Goal: Task Accomplishment & Management: Complete application form

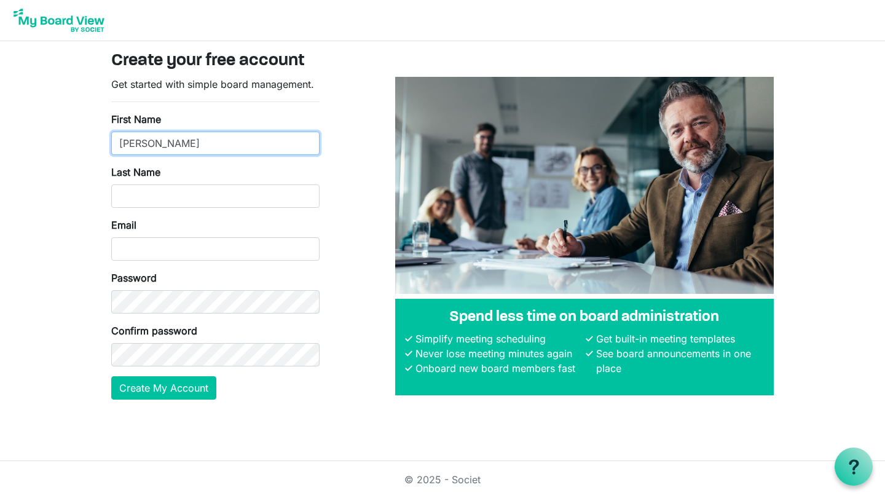
type input "[PERSON_NAME]"
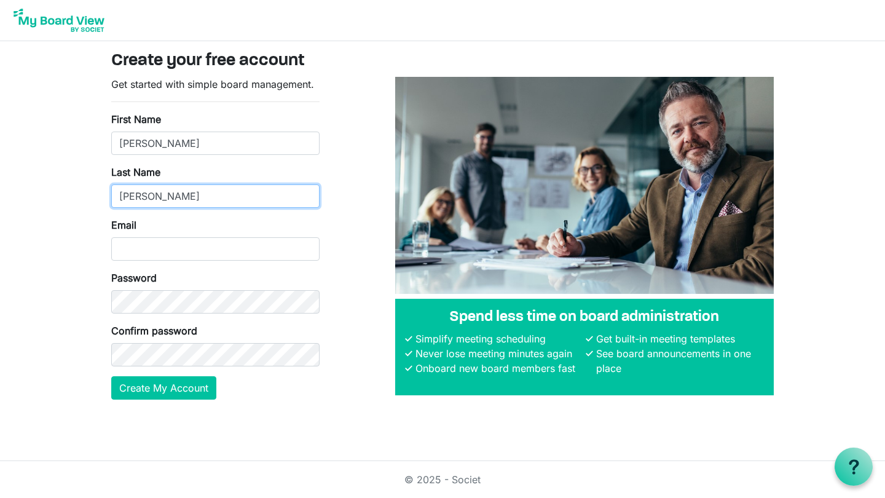
type input "Marquez"
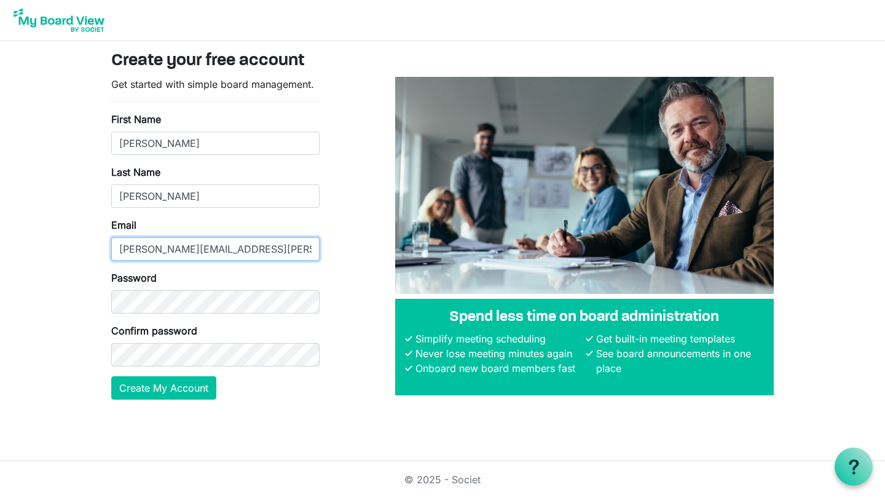
type input "[PERSON_NAME][EMAIL_ADDRESS][PERSON_NAME][DOMAIN_NAME]"
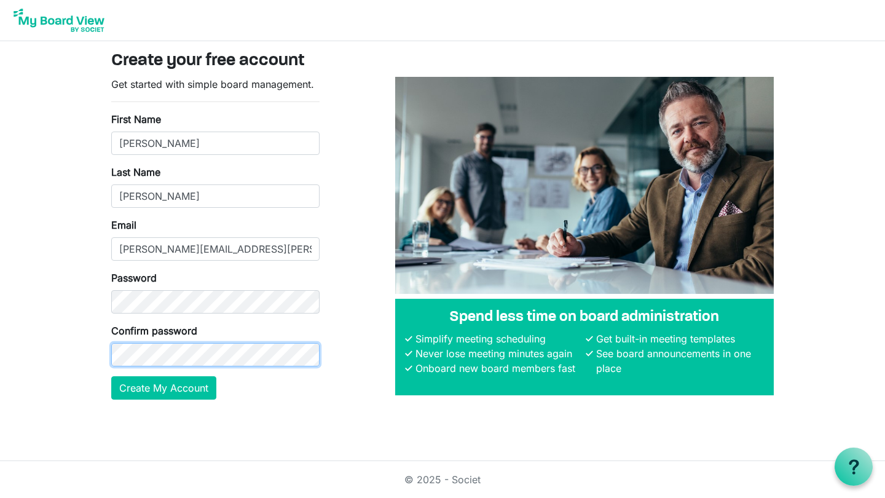
click at [163, 387] on button "Create My Account" at bounding box center [163, 387] width 105 height 23
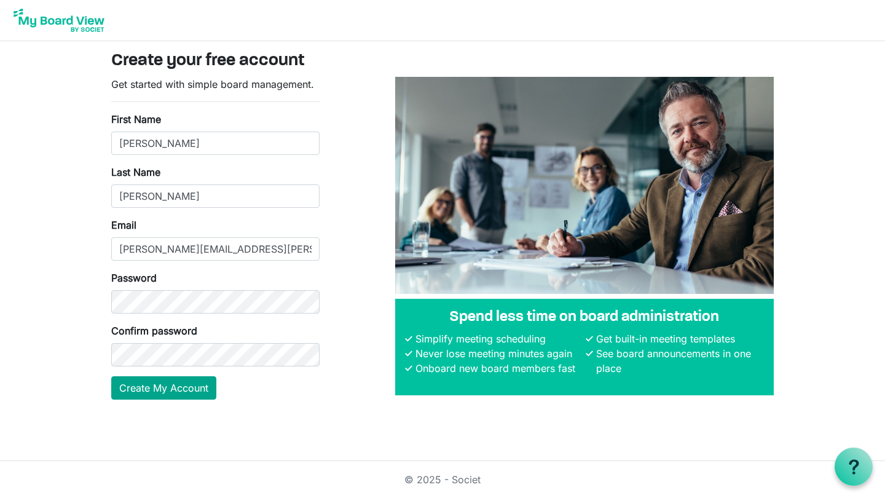
click at [206, 378] on button "Create My Account" at bounding box center [163, 387] width 105 height 23
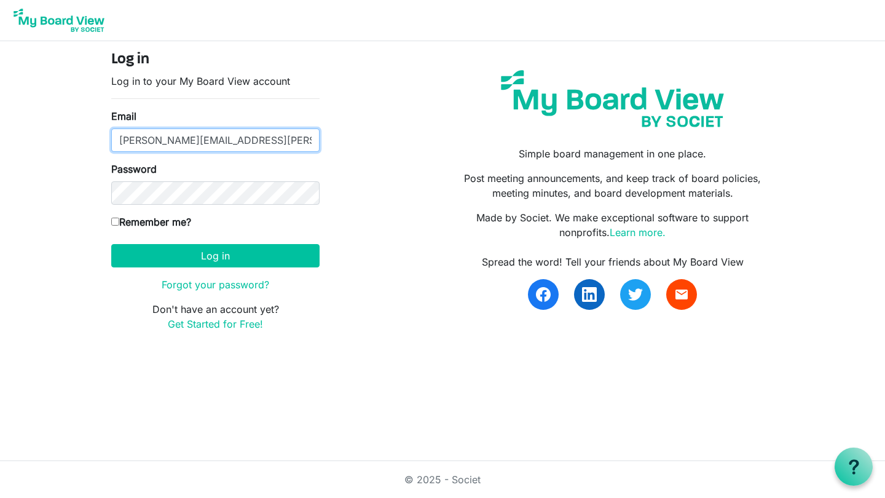
type input "[PERSON_NAME][EMAIL_ADDRESS][PERSON_NAME][DOMAIN_NAME]"
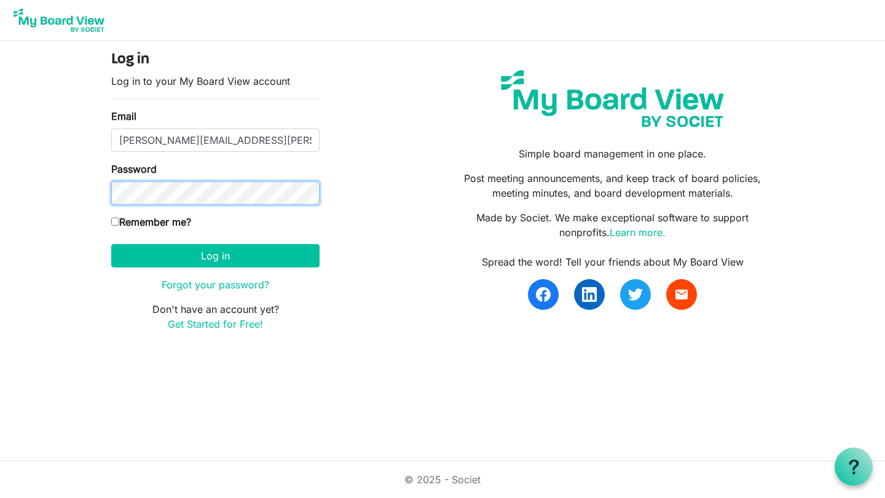
click at [215, 255] on button "Log in" at bounding box center [215, 255] width 208 height 23
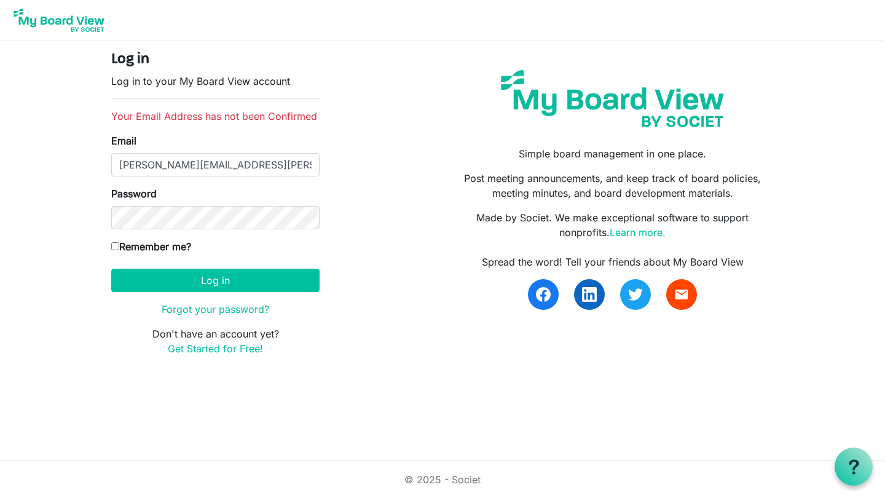
click at [342, 263] on div "Log in Log in to your My Board View account Your Email Address has not been Con…" at bounding box center [442, 208] width 681 height 315
click at [297, 374] on main "Log in Log in to your My Board View account Your Email Address has not been Con…" at bounding box center [442, 208] width 682 height 334
click at [265, 280] on button "Log in" at bounding box center [215, 279] width 208 height 23
click at [385, 288] on div "Log in Log in to your My Board View account Your Email Address has not been Con…" at bounding box center [442, 208] width 681 height 315
click at [396, 291] on div "Log in Log in to your My Board View account Your Email Address has not been Con…" at bounding box center [442, 208] width 681 height 315
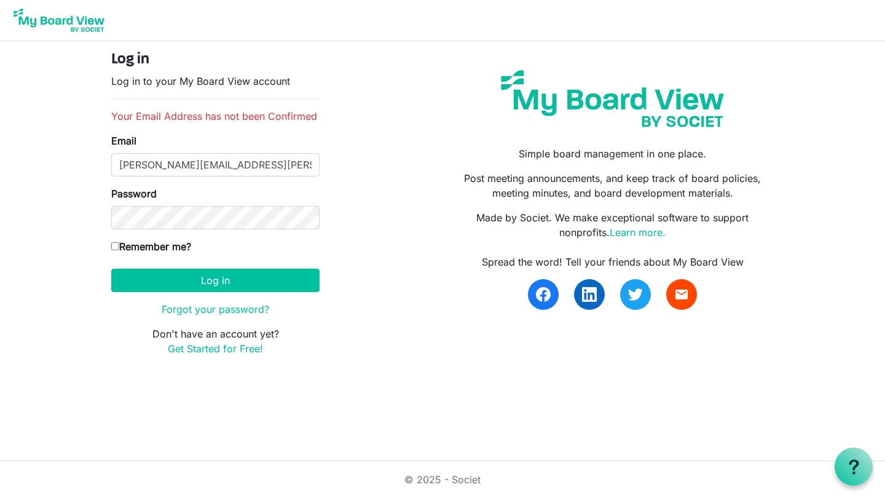
click at [310, 236] on form "Log in Log in to your My Board View account Your Email Address has not been Con…" at bounding box center [215, 203] width 208 height 305
click at [246, 306] on link "Forgot your password?" at bounding box center [216, 309] width 108 height 12
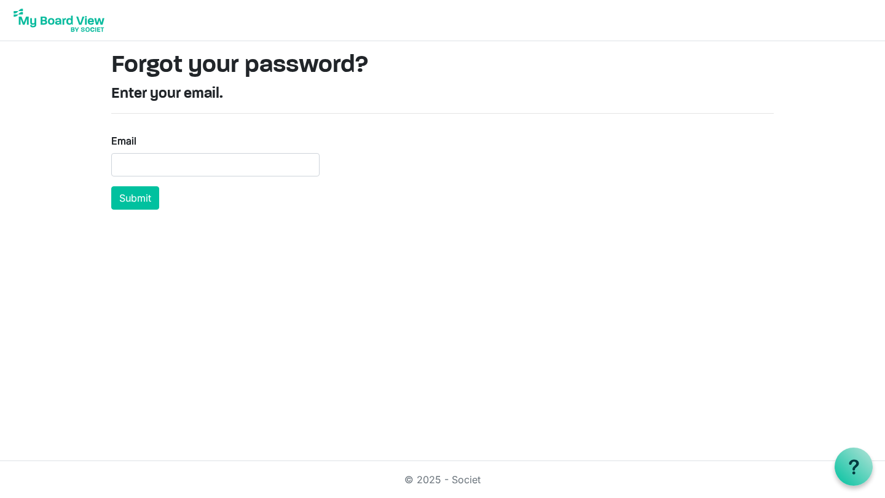
click at [208, 176] on form "Email Submit" at bounding box center [215, 171] width 208 height 76
click at [208, 168] on input "Email" at bounding box center [215, 164] width 208 height 23
type input "ma"
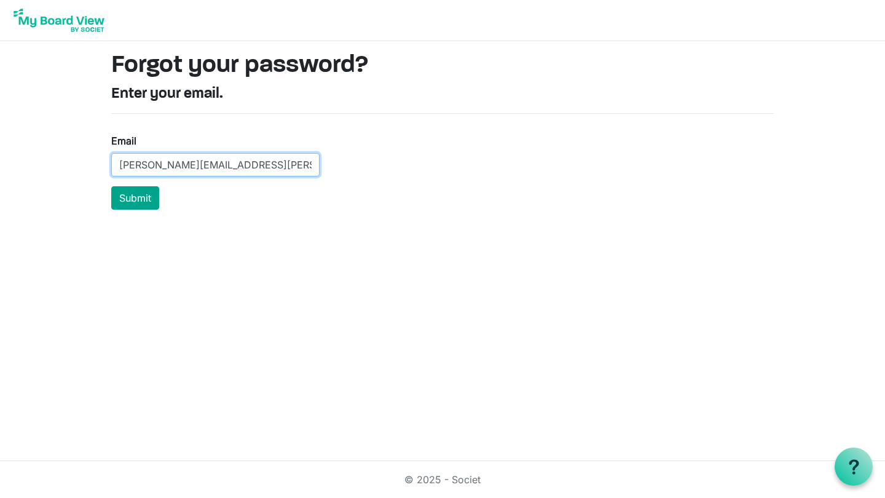
type input "[PERSON_NAME][EMAIL_ADDRESS][PERSON_NAME][DOMAIN_NAME]"
click at [147, 195] on button "Submit" at bounding box center [135, 197] width 48 height 23
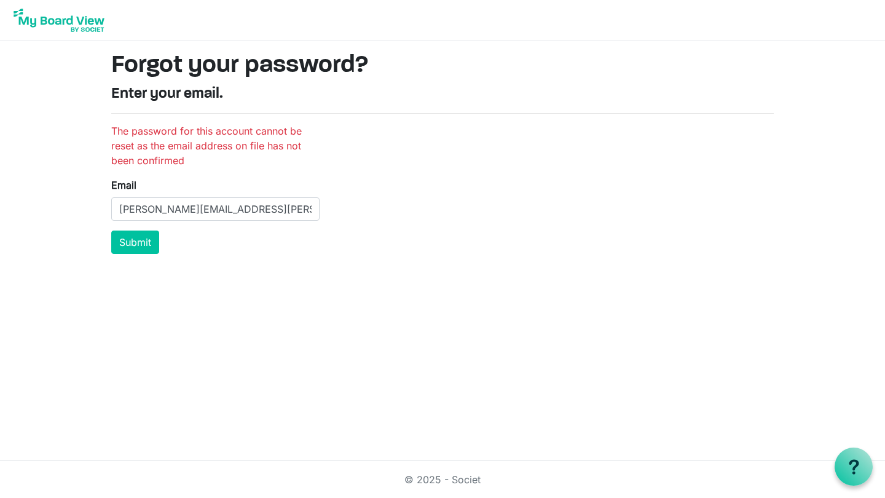
drag, startPoint x: 204, startPoint y: 223, endPoint x: 186, endPoint y: 225, distance: 18.0
click at [186, 225] on form "The password for this account cannot be reset as the email address on file has …" at bounding box center [215, 188] width 208 height 130
click at [145, 242] on button "Submit" at bounding box center [135, 241] width 48 height 23
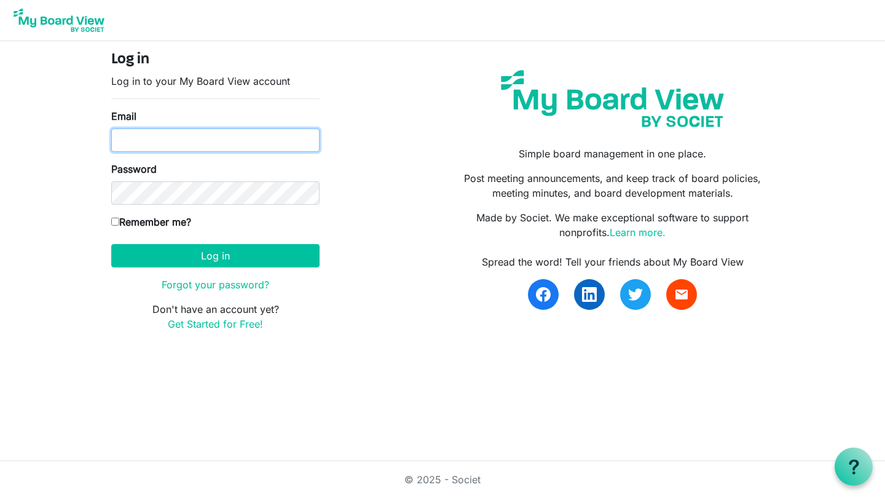
click at [273, 146] on input "Email" at bounding box center [215, 139] width 208 height 23
type input "Marcos.Marquez@usw.salvationarmy.org"
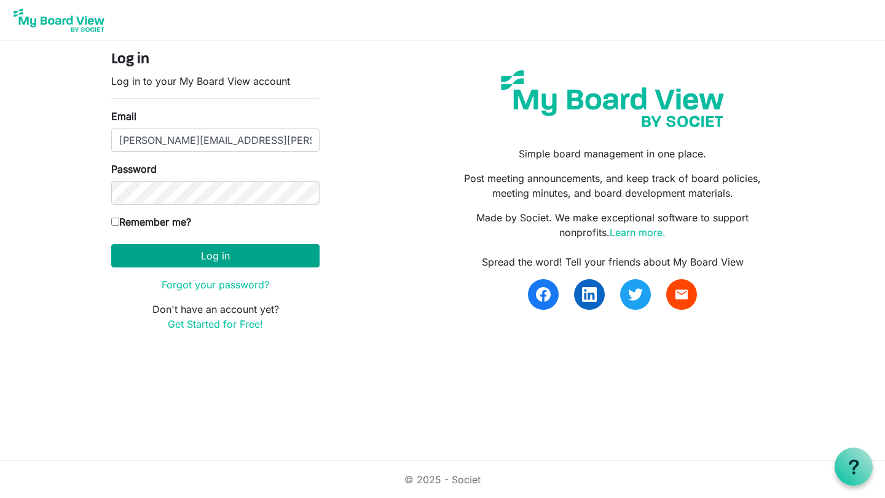
click at [246, 257] on button "Log in" at bounding box center [215, 255] width 208 height 23
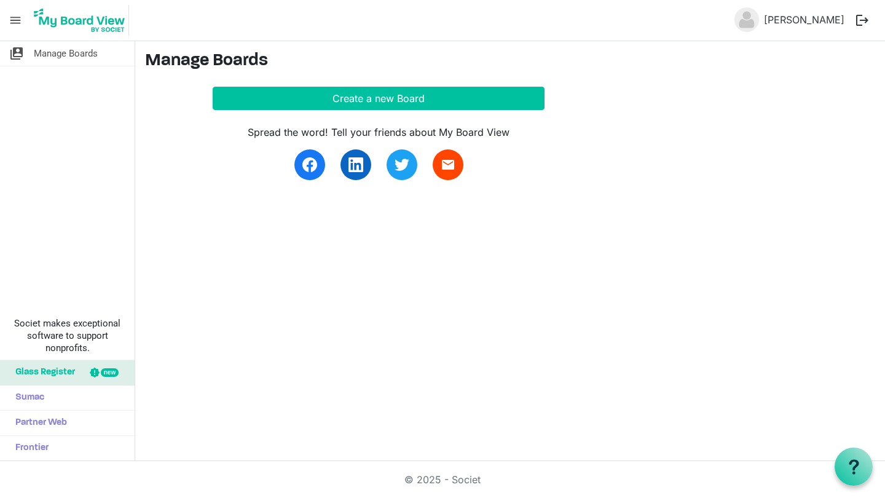
click at [13, 20] on span "menu" at bounding box center [15, 20] width 23 height 23
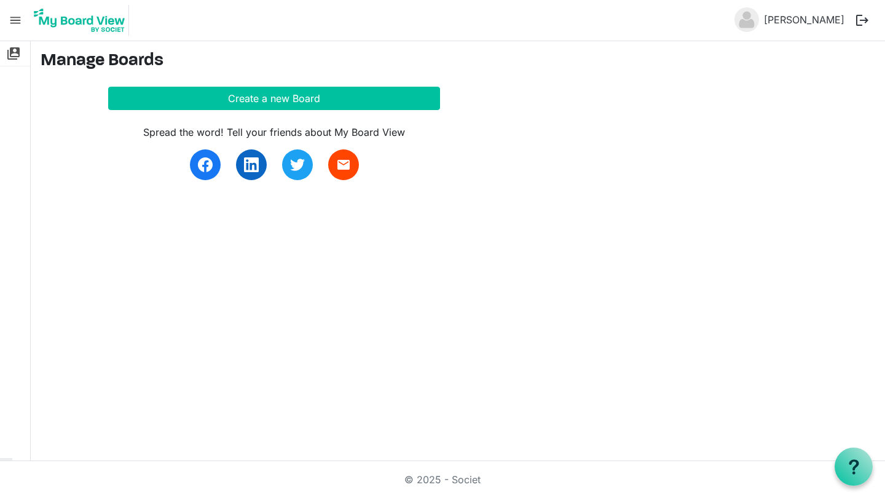
click at [17, 21] on span "menu" at bounding box center [15, 20] width 23 height 23
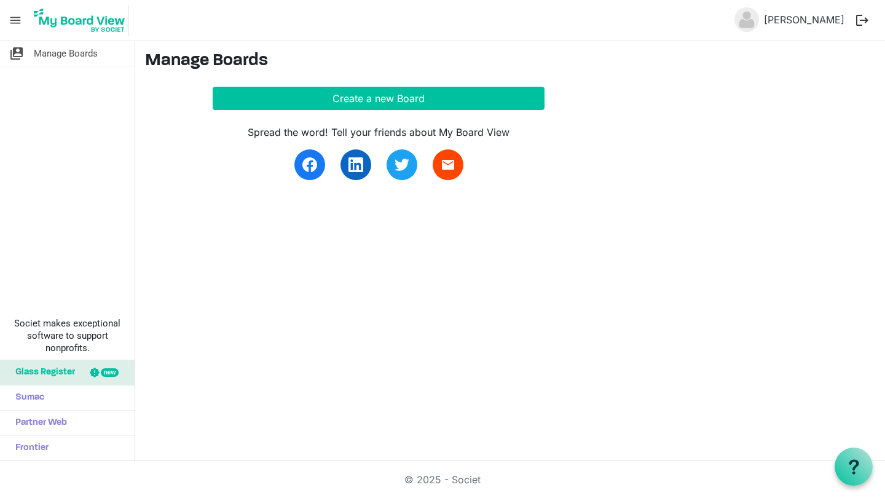
click at [17, 21] on span "menu" at bounding box center [15, 20] width 23 height 23
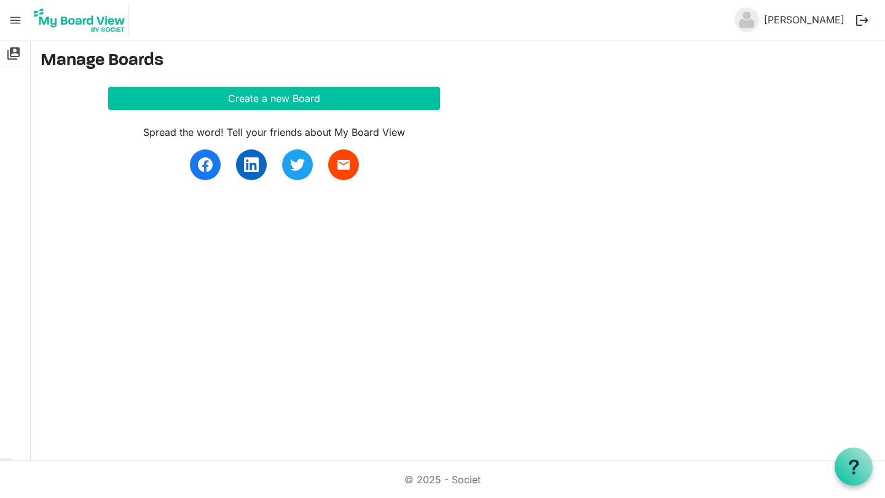
click at [17, 21] on span "menu" at bounding box center [15, 20] width 23 height 23
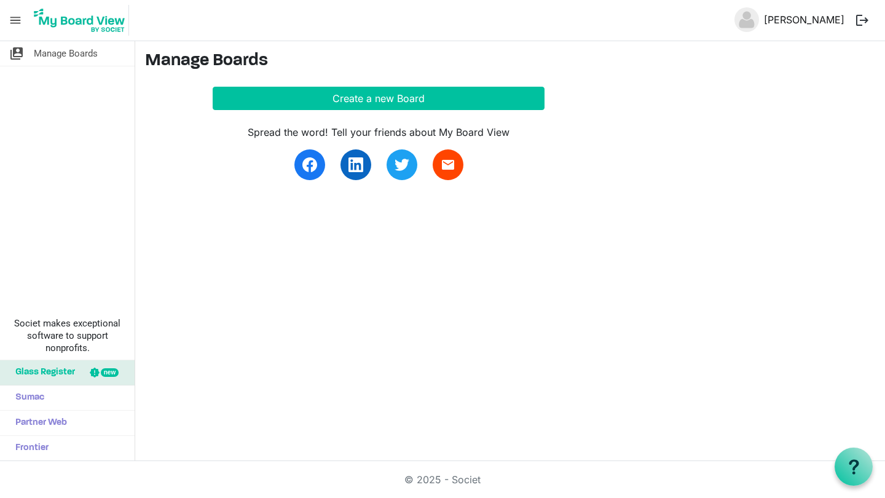
click at [809, 17] on link "Marcos Marquez" at bounding box center [804, 19] width 90 height 25
click at [15, 21] on span "menu" at bounding box center [15, 20] width 23 height 23
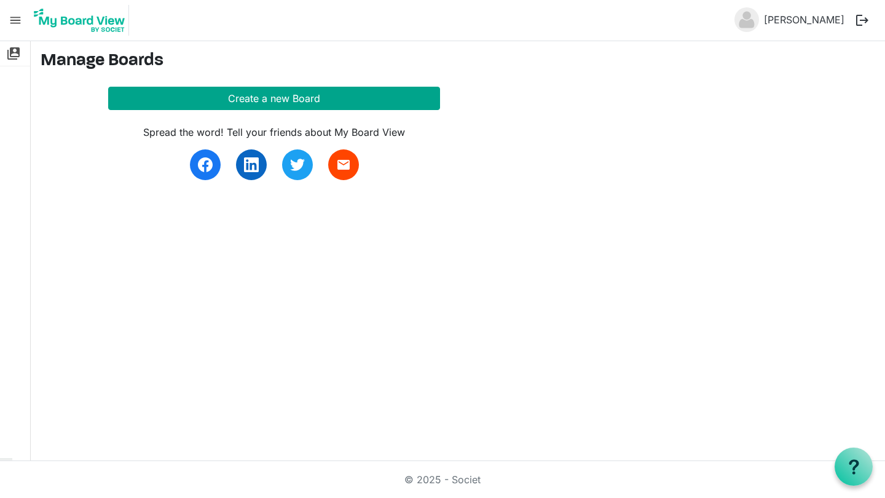
click at [168, 96] on button "Create a new Board" at bounding box center [274, 98] width 332 height 23
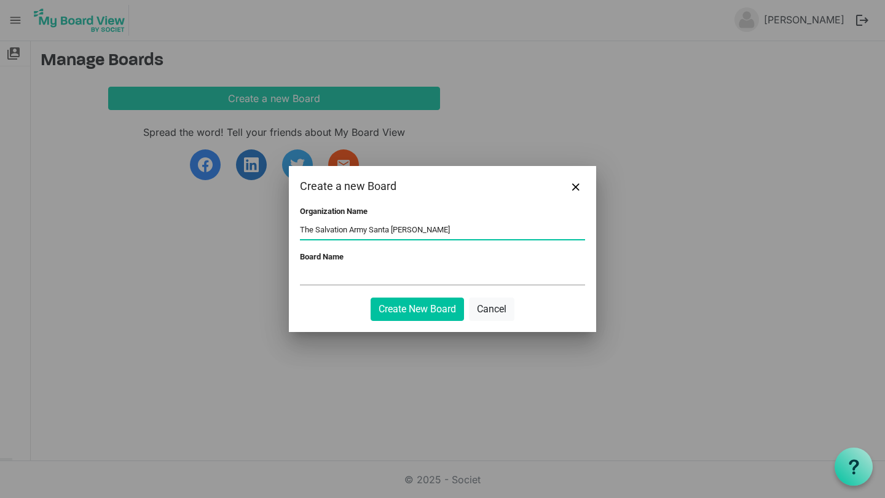
type input "The Salvation Army Santa [PERSON_NAME]"
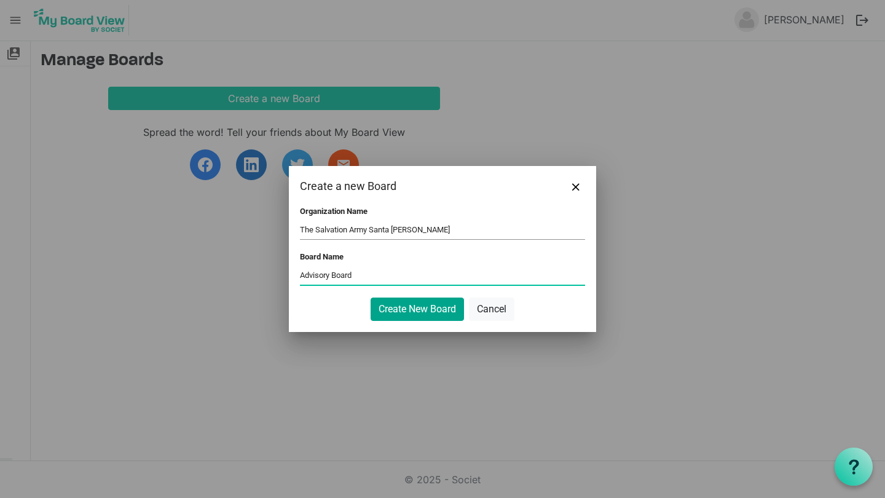
type input "Advisory Board"
click at [448, 311] on button "Create New Board" at bounding box center [416, 308] width 93 height 23
click at [415, 310] on button "Create New Board" at bounding box center [416, 308] width 93 height 23
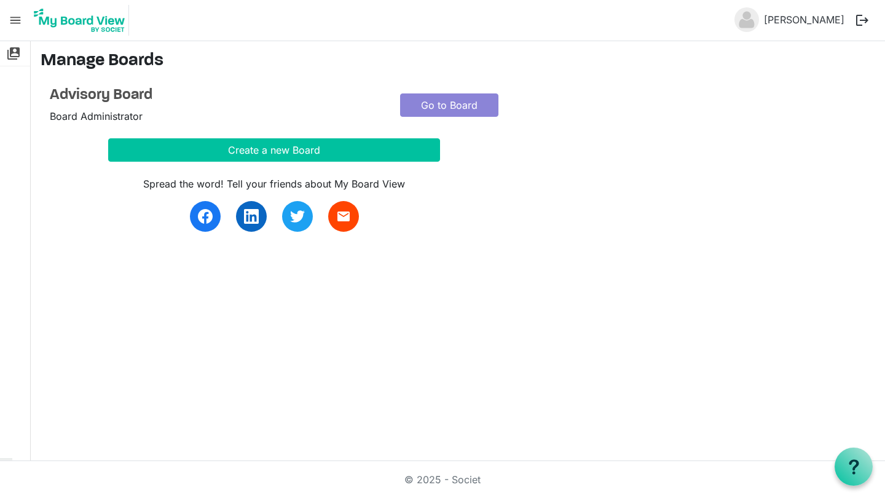
click at [19, 20] on span "menu" at bounding box center [15, 20] width 23 height 23
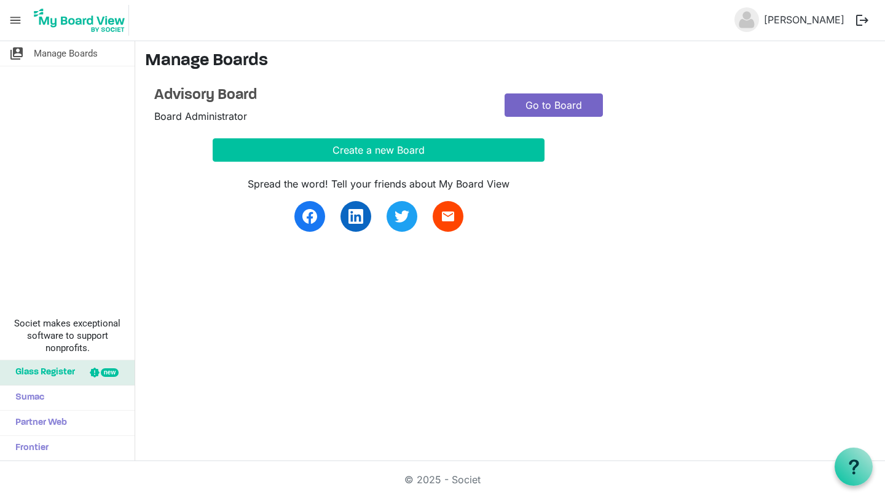
click at [550, 101] on link "Go to Board" at bounding box center [553, 104] width 98 height 23
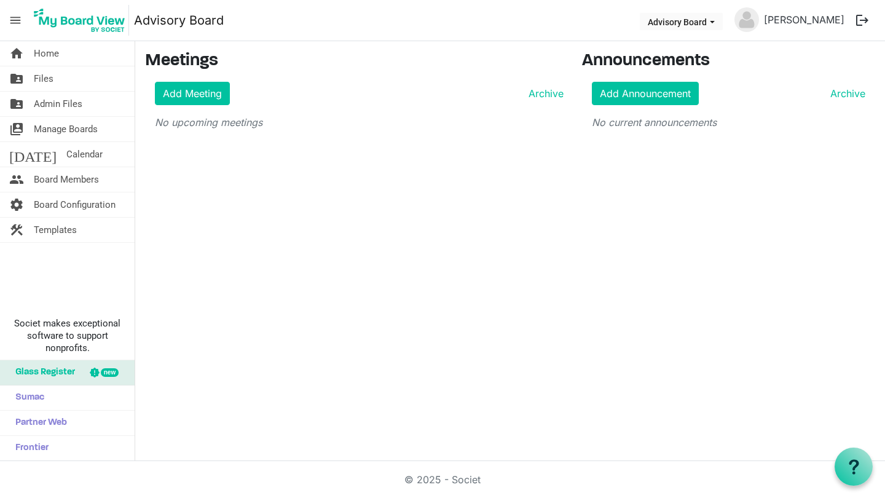
click at [21, 16] on span "menu" at bounding box center [15, 20] width 23 height 23
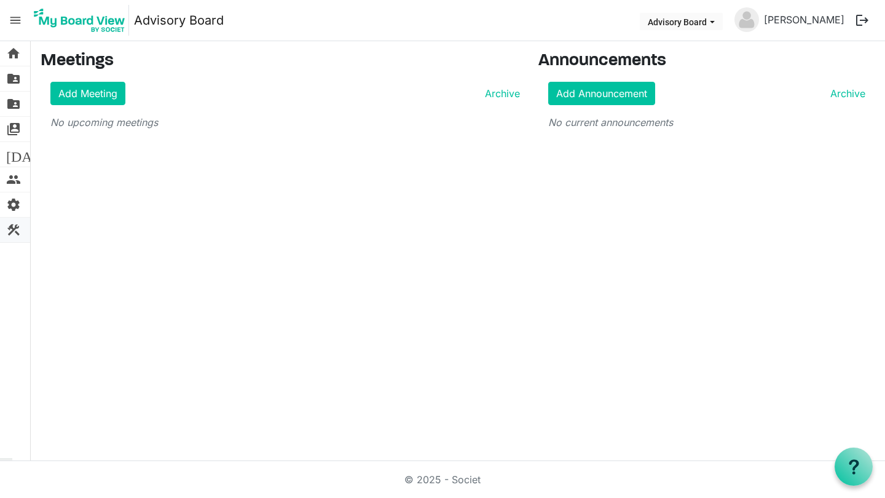
click at [15, 227] on span "construction" at bounding box center [13, 229] width 15 height 25
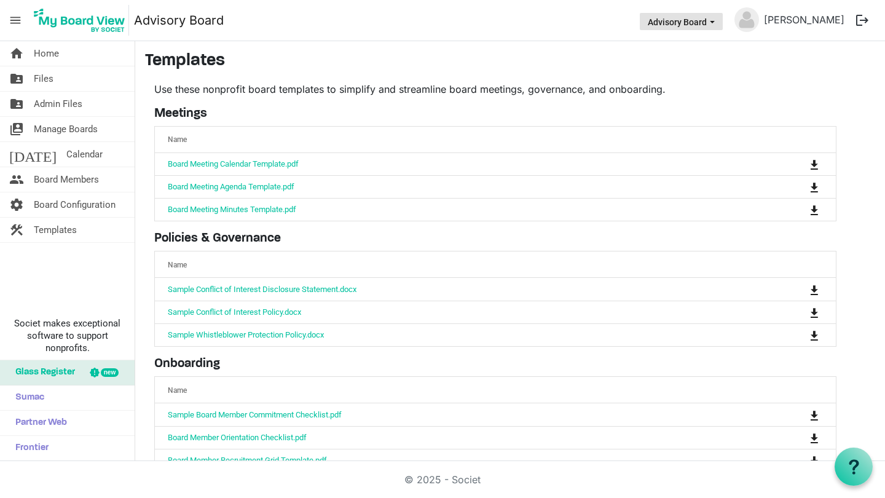
click at [702, 20] on button "Advisory Board" at bounding box center [681, 21] width 83 height 17
click at [700, 38] on li "Advisory Board" at bounding box center [682, 46] width 78 height 22
click at [86, 131] on span "Manage Boards" at bounding box center [66, 129] width 64 height 25
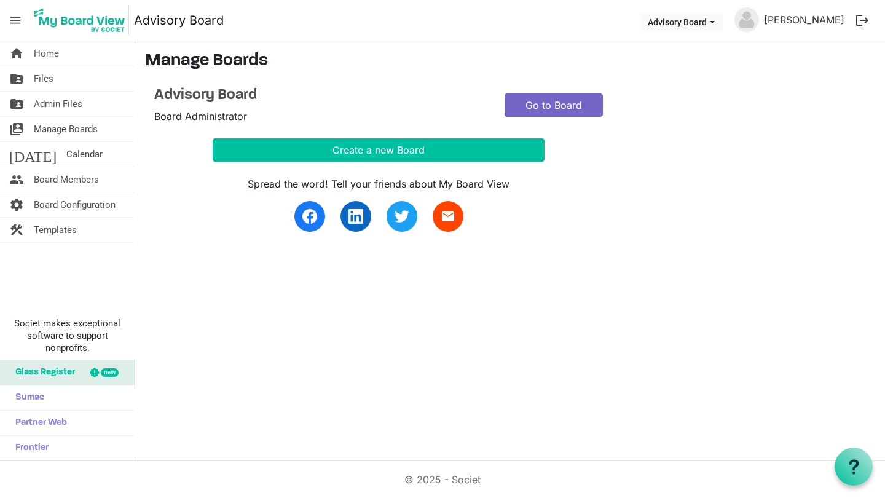
click at [585, 101] on link "Go to Board" at bounding box center [553, 104] width 98 height 23
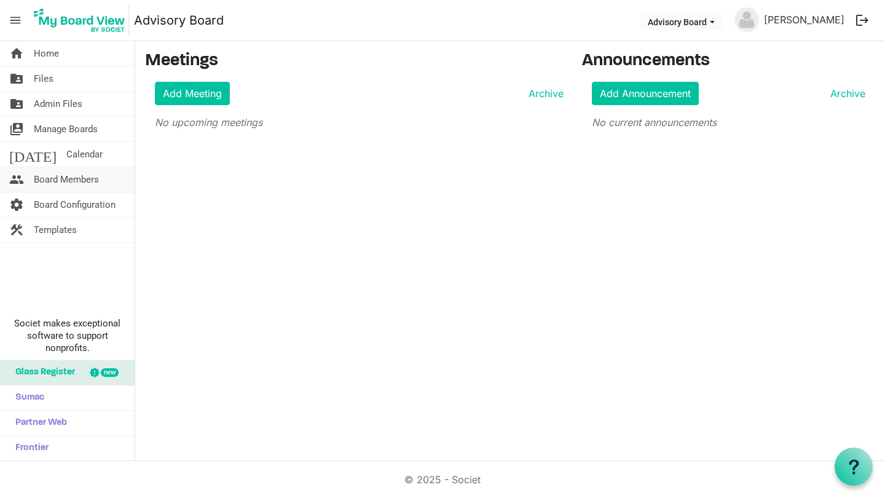
click at [52, 174] on span "Board Members" at bounding box center [66, 179] width 65 height 25
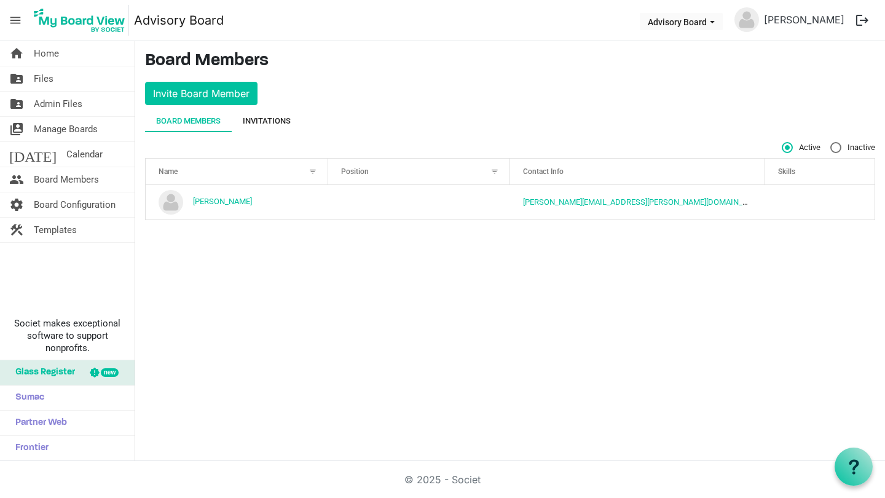
click at [265, 116] on div "Invitations" at bounding box center [267, 121] width 48 height 12
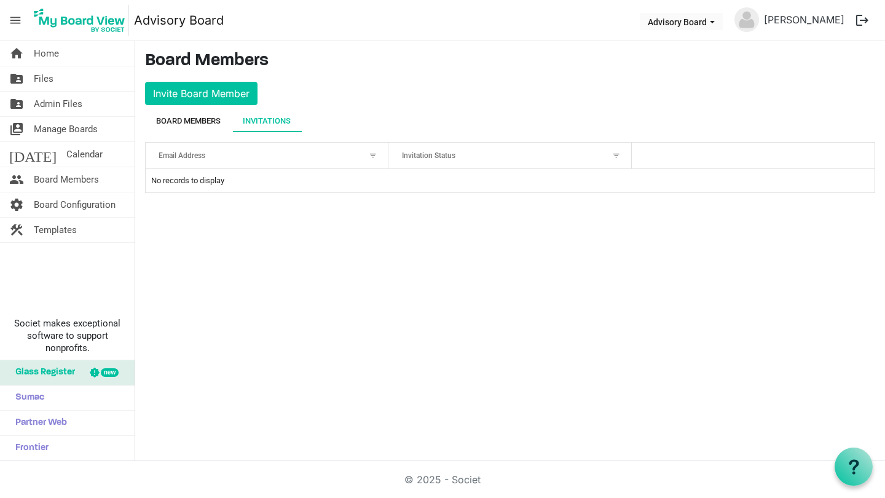
click at [211, 118] on div "Board Members" at bounding box center [188, 121] width 65 height 12
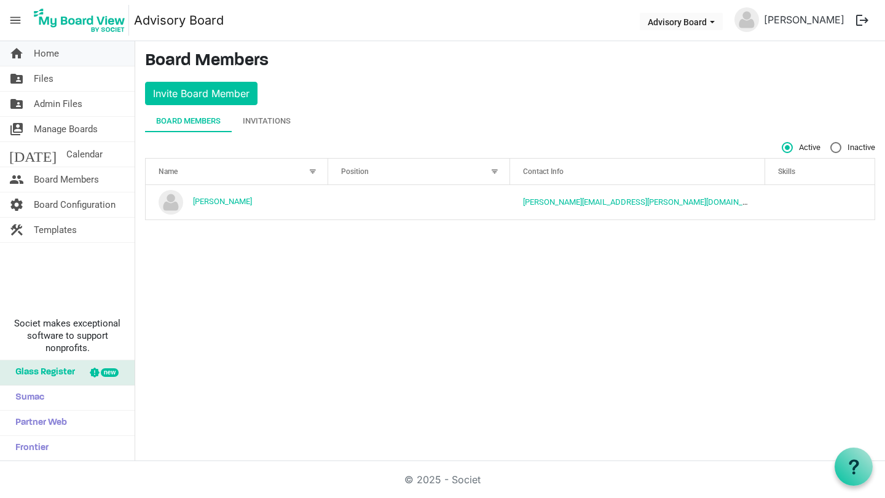
click at [60, 58] on link "home Home" at bounding box center [67, 53] width 135 height 25
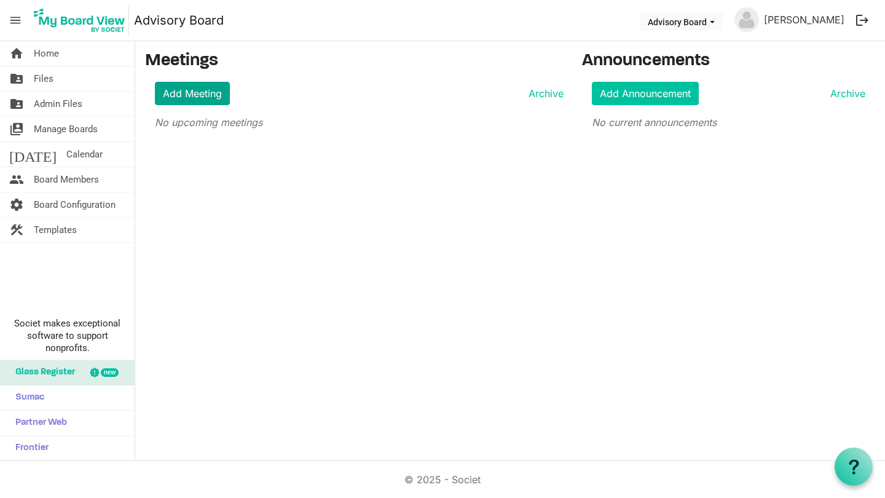
click at [210, 94] on link "Add Meeting" at bounding box center [192, 93] width 75 height 23
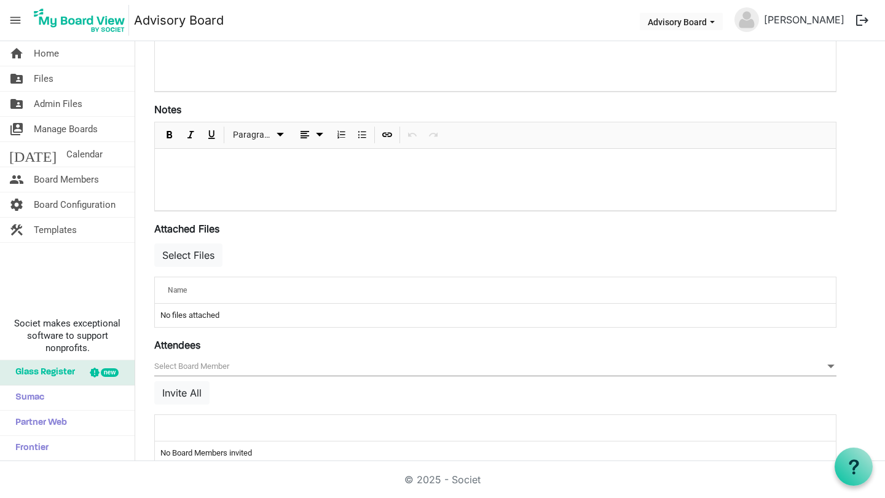
scroll to position [300, 0]
click at [253, 315] on td "No files attached" at bounding box center [495, 315] width 681 height 23
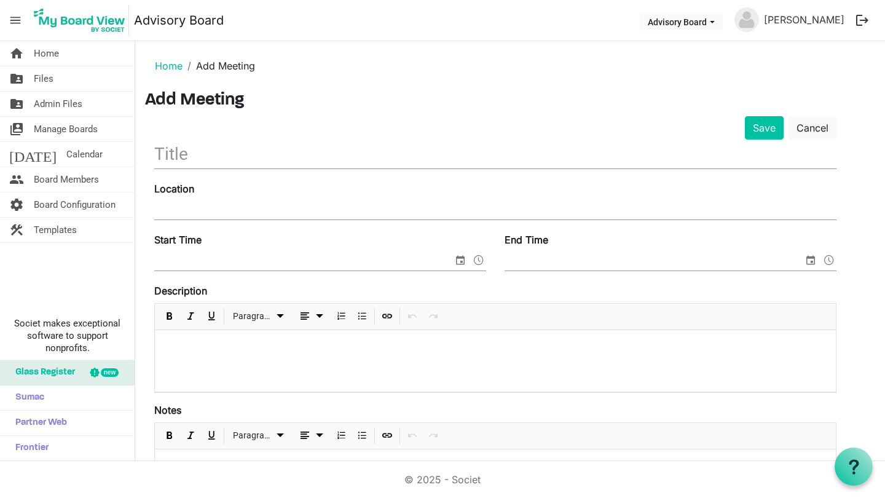
scroll to position [0, 0]
click at [754, 19] on img at bounding box center [746, 19] width 25 height 25
click at [89, 180] on span "Board Members" at bounding box center [66, 179] width 65 height 25
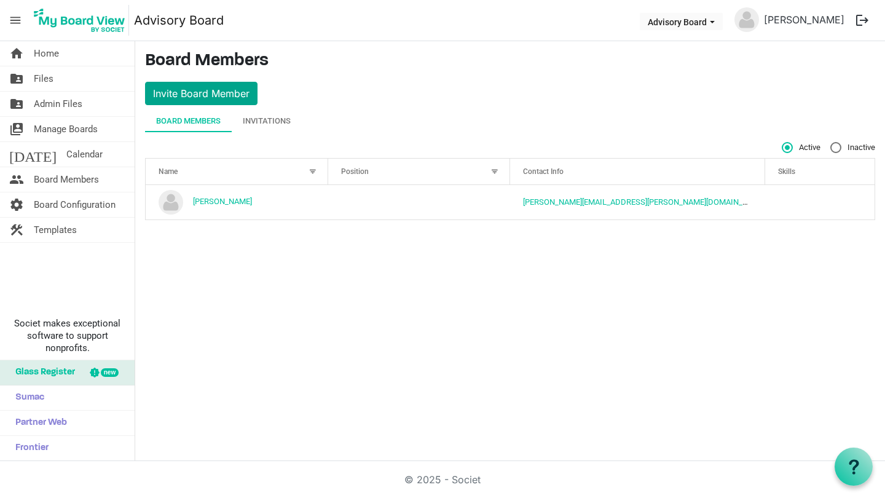
click at [240, 99] on button "Invite Board Member" at bounding box center [201, 93] width 112 height 23
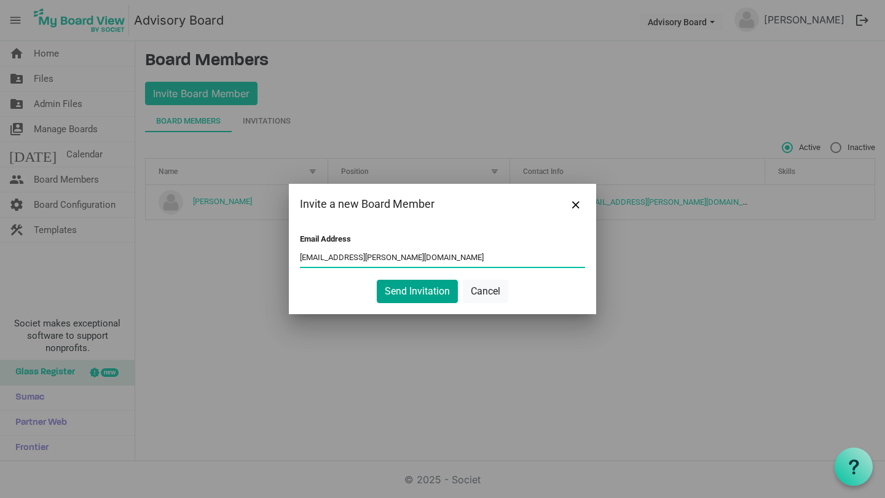
type input "[EMAIL_ADDRESS][PERSON_NAME][DOMAIN_NAME]"
click at [441, 289] on button "Send Invitation" at bounding box center [417, 291] width 81 height 23
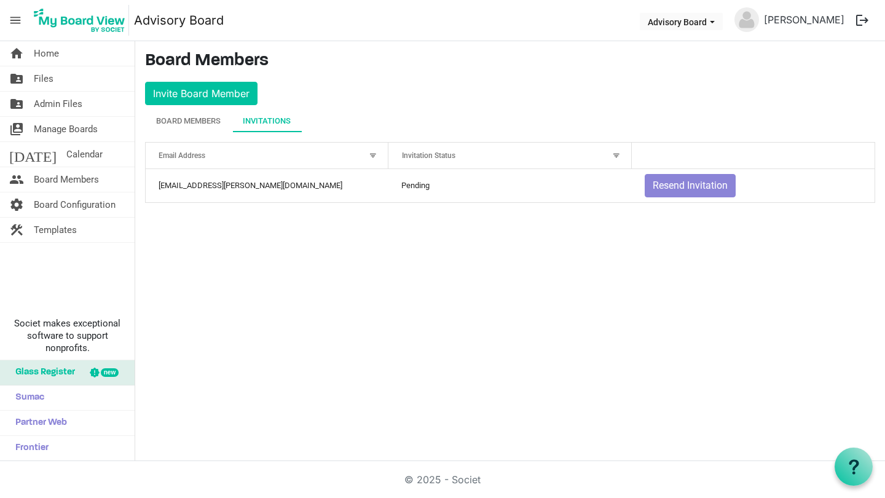
drag, startPoint x: 431, startPoint y: 103, endPoint x: 460, endPoint y: 117, distance: 32.4
click at [458, 117] on main "Board Members Invite Board Member Board Members Invitations Active Inactive Nam…" at bounding box center [510, 131] width 750 height 181
